Goal: Complete application form: Complete application form

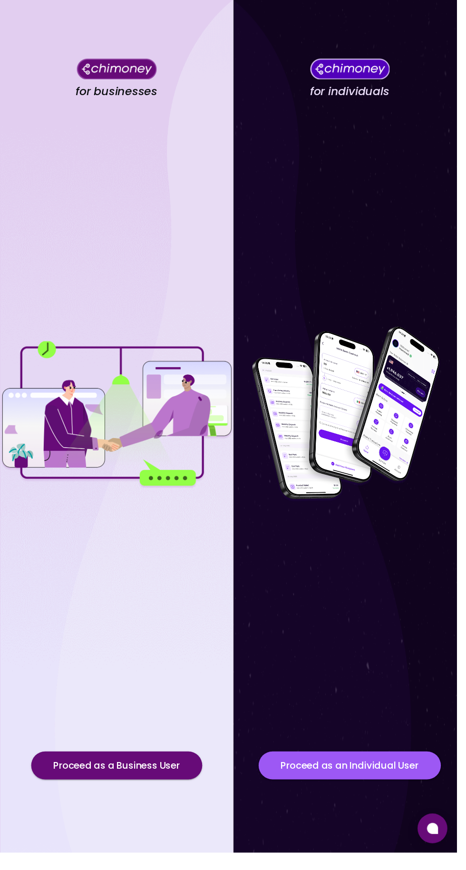
click at [387, 795] on button "Proceed as an Individual User" at bounding box center [357, 781] width 186 height 29
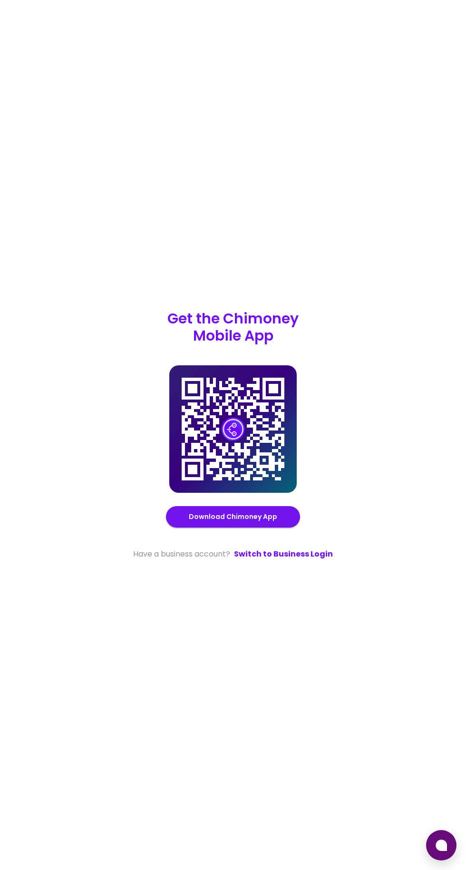
click at [326, 560] on link "Switch to Business Login" at bounding box center [283, 553] width 99 height 11
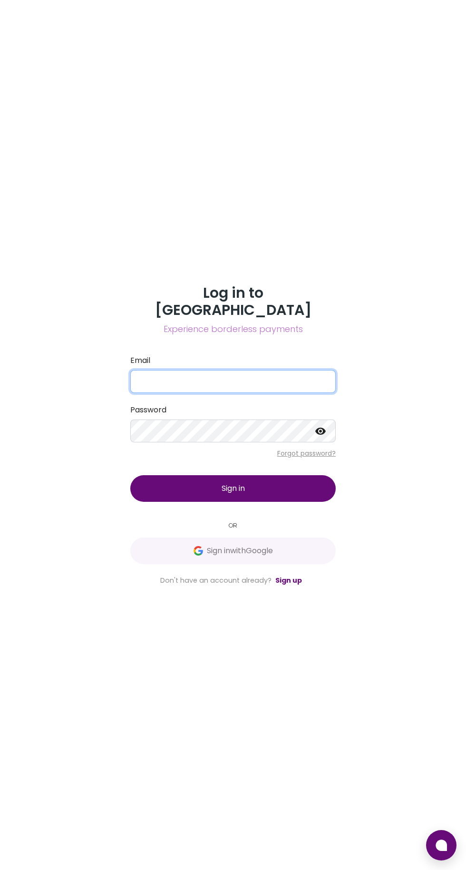
click at [252, 393] on input "Email" at bounding box center [232, 381] width 205 height 23
type input "etim78712@gmail.com"
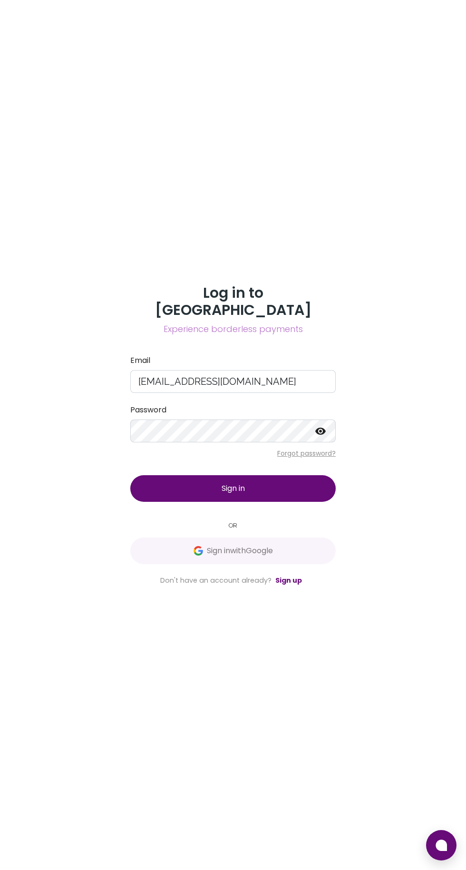
click at [130, 475] on button "Sign in" at bounding box center [232, 488] width 205 height 27
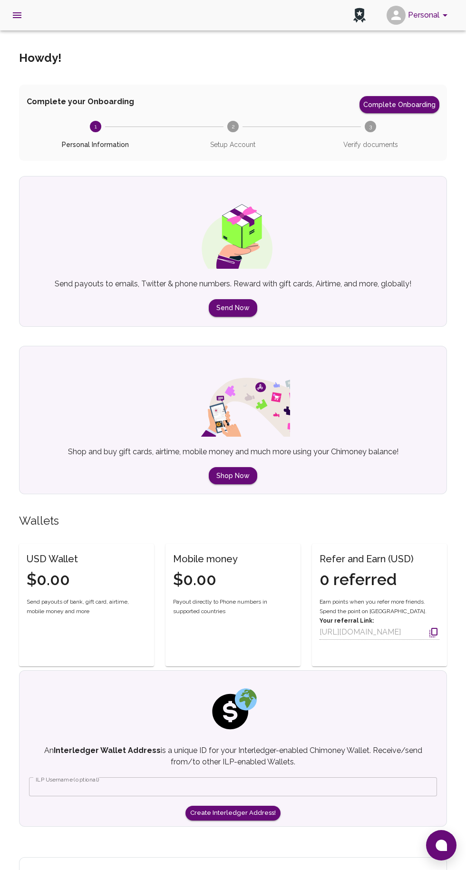
click at [239, 122] on span "2 Setup Account" at bounding box center [233, 135] width 130 height 29
click at [235, 134] on span "Setup Account" at bounding box center [233, 140] width 130 height 17
click at [234, 131] on circle at bounding box center [232, 126] width 11 height 11
click at [391, 105] on button "Complete Onboarding" at bounding box center [399, 104] width 80 height 17
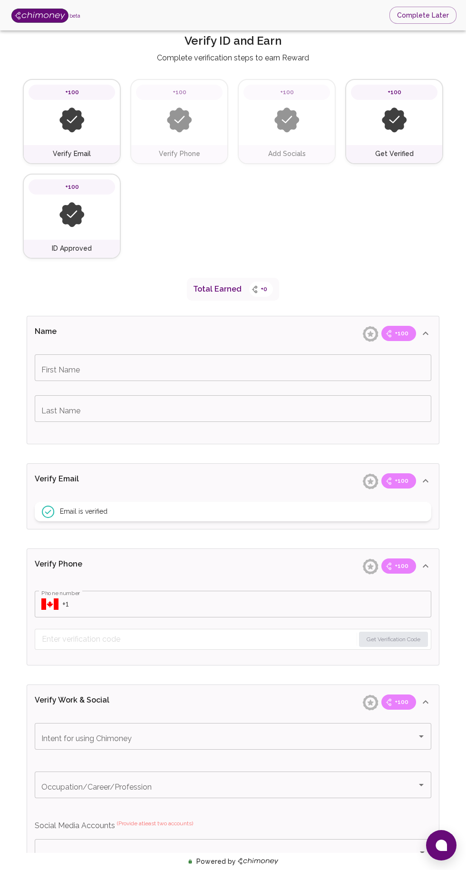
click at [67, 367] on div "First Name First Name" at bounding box center [233, 367] width 397 height 27
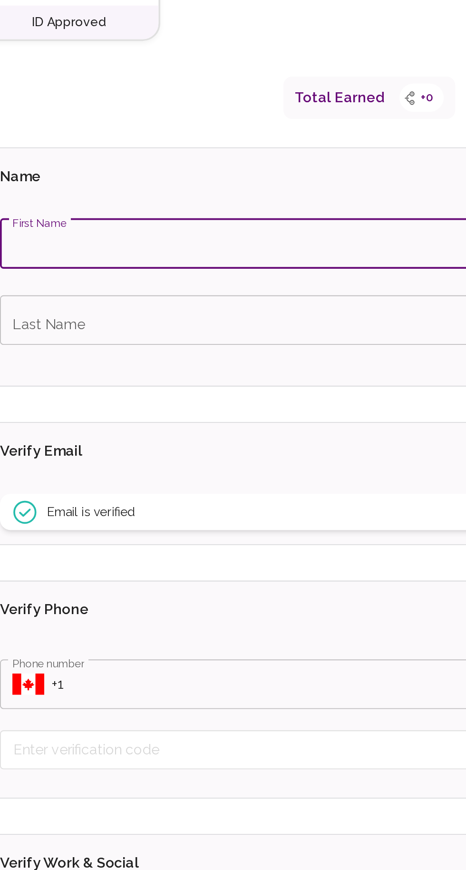
scroll to position [144, 0]
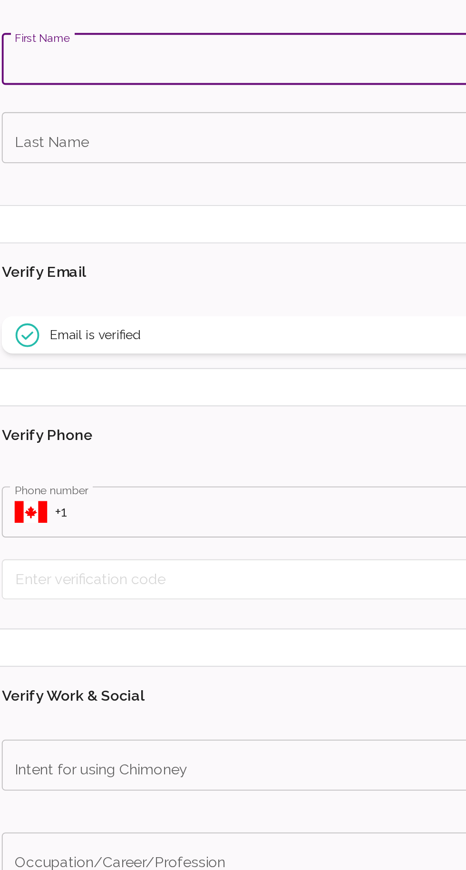
click at [68, 226] on input "First Name" at bounding box center [233, 224] width 397 height 27
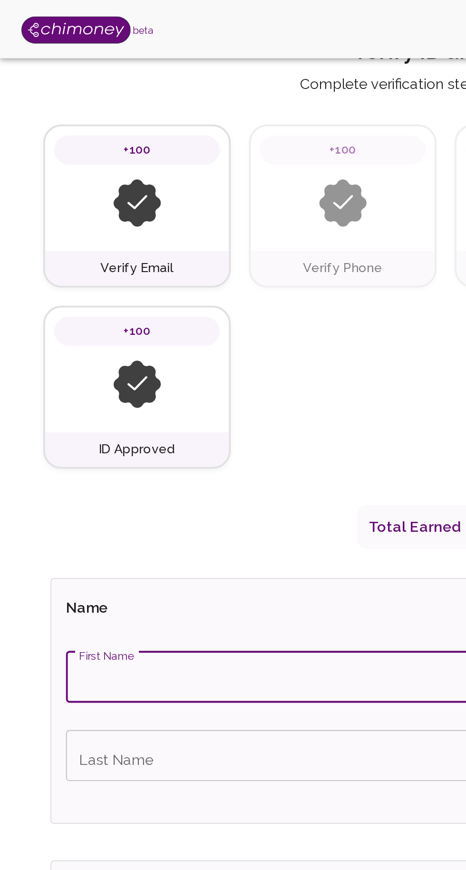
scroll to position [0, 0]
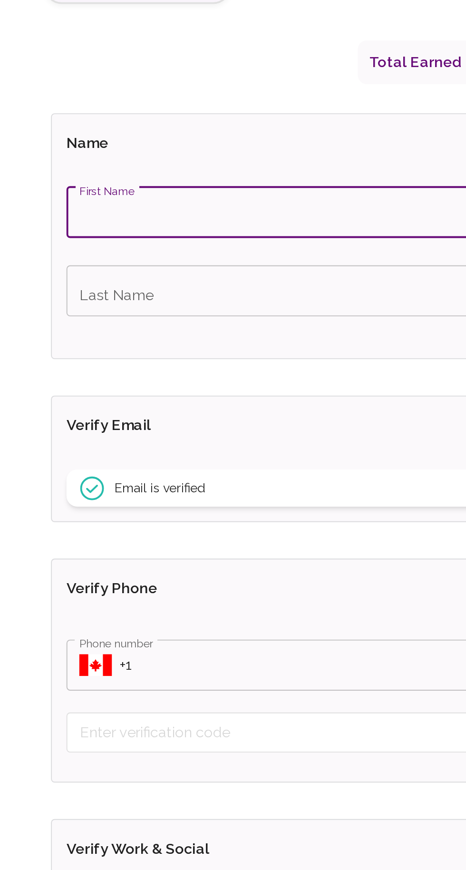
click at [60, 363] on input "First Name" at bounding box center [233, 367] width 397 height 27
type input "Emmanuel"
click at [59, 410] on div "Last Name Last Name" at bounding box center [233, 408] width 397 height 27
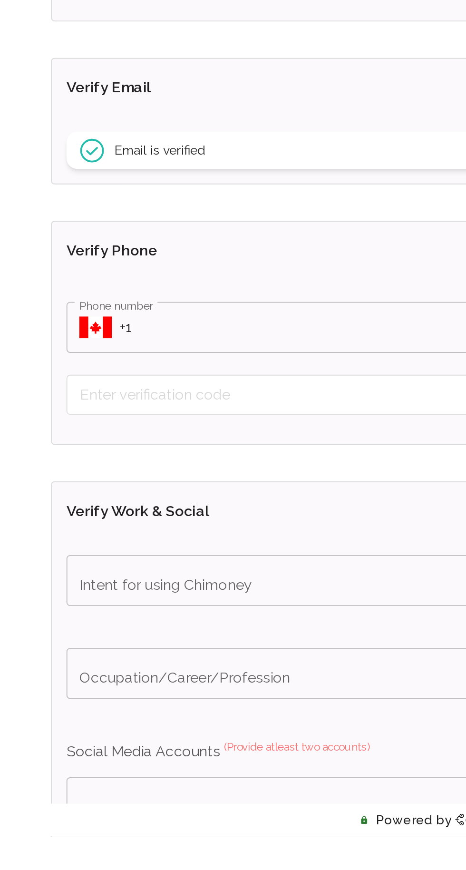
type input "Etim"
click at [82, 607] on input "Phone number" at bounding box center [246, 604] width 369 height 27
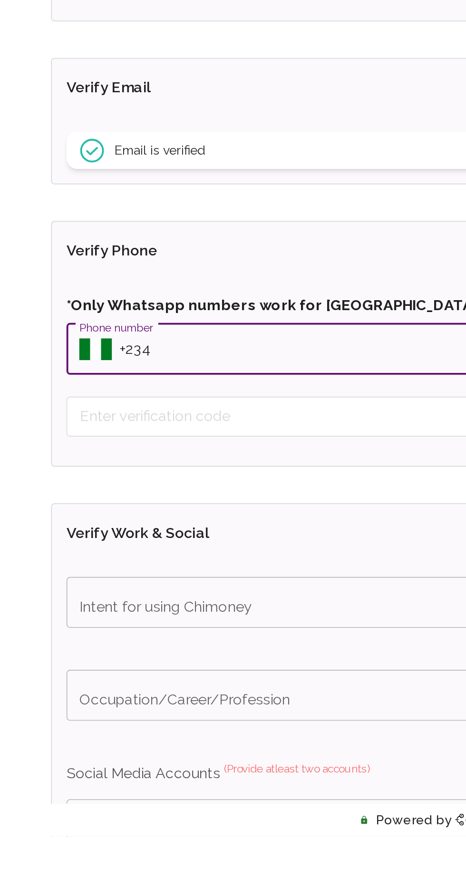
click at [96, 615] on input "Phone number" at bounding box center [246, 615] width 369 height 27
type input "+2348107836828"
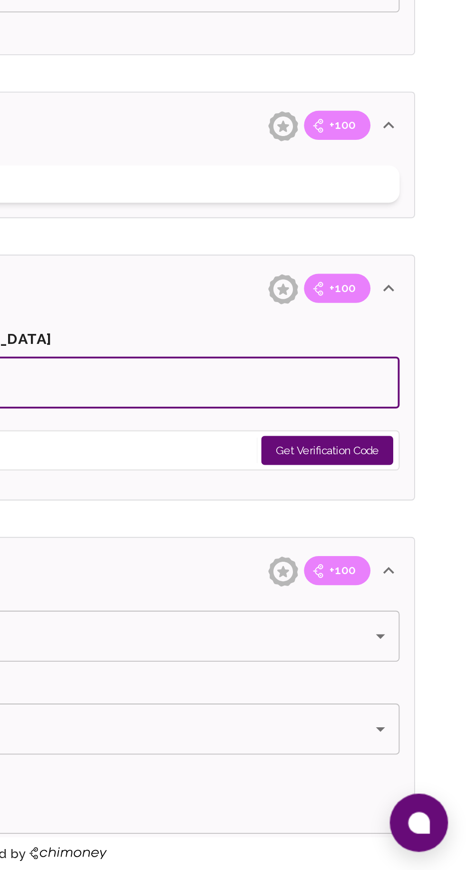
click at [407, 651] on button "Get Verification Code" at bounding box center [393, 650] width 69 height 15
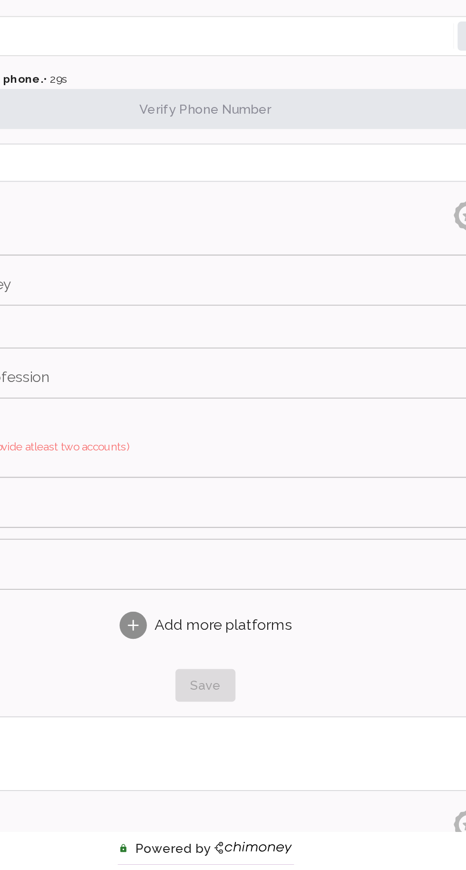
scroll to position [222, 0]
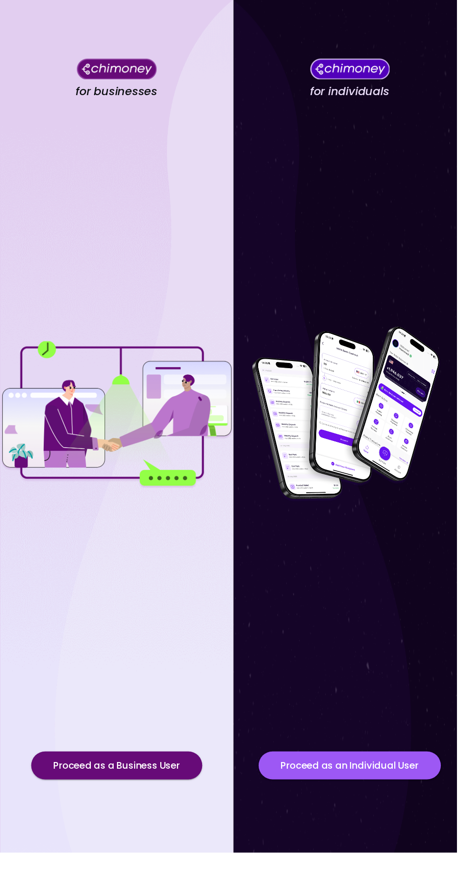
click at [390, 795] on button "Proceed as an Individual User" at bounding box center [357, 781] width 186 height 29
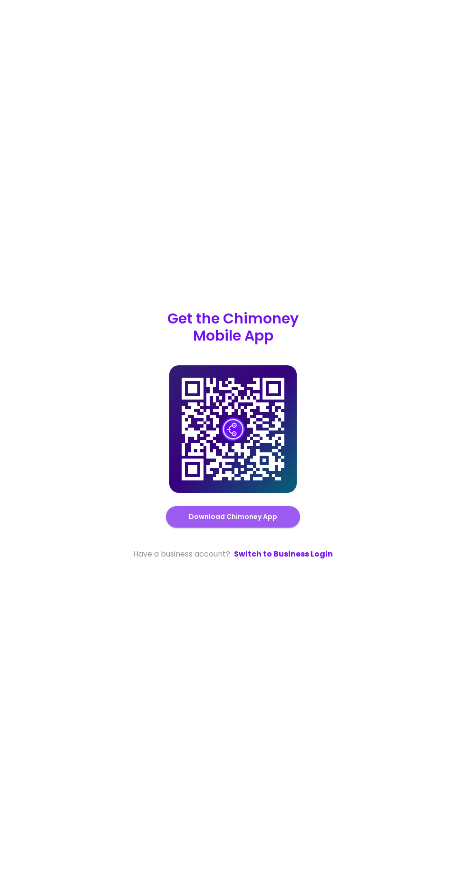
click at [249, 523] on link "Download Chimoney App" at bounding box center [233, 517] width 88 height 12
